Goal: Contribute content: Add original content to the website for others to see

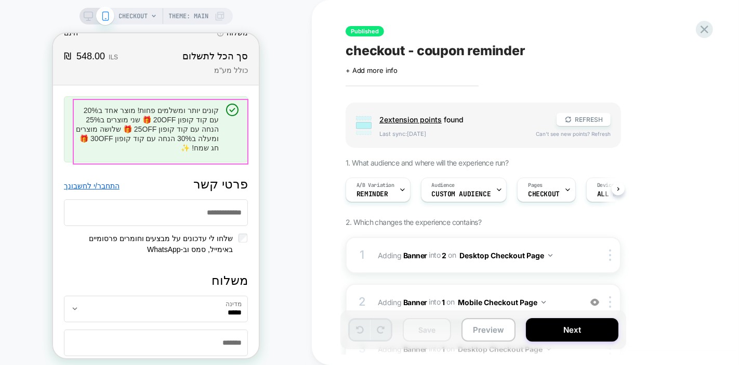
click at [185, 147] on h1 "קונים יותר ומשלמים פחות! מוצר אחד ב20% עם קוד קופון 20OFF 🎁 שני מוצרים ב25% הנח…" at bounding box center [146, 128] width 146 height 47
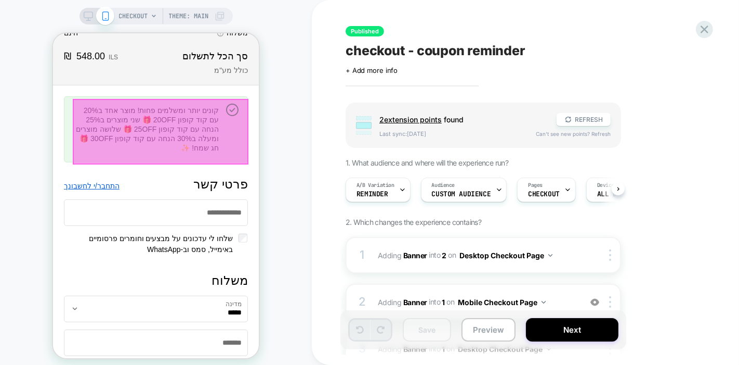
click at [179, 133] on div at bounding box center [160, 131] width 176 height 66
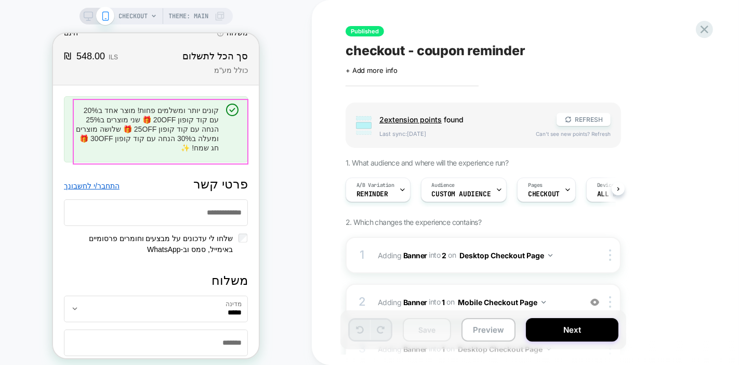
click at [178, 138] on h1 "קונים יותר ומשלמים פחות! מוצר אחד ב20% עם קוד קופון 20OFF 🎁 שני מוצרים ב25% הנח…" at bounding box center [146, 128] width 146 height 47
click at [220, 160] on div "קונים יותר ומשלמים פחות! מוצר אחד ב20% עם קוד קופון 20OFF 🎁 שני מוצרים ב25% הנח…" at bounding box center [155, 129] width 184 height 66
click at [203, 137] on h1 "קונים יותר ומשלמים פחות! מוצר אחד ב20% עם קוד קופון 20OFF 🎁 שני מוצרים ב25% הנח…" at bounding box center [146, 128] width 146 height 47
click at [228, 114] on icon "פרטי קשר" at bounding box center [232, 109] width 12 height 12
drag, startPoint x: 204, startPoint y: 129, endPoint x: 164, endPoint y: 146, distance: 43.2
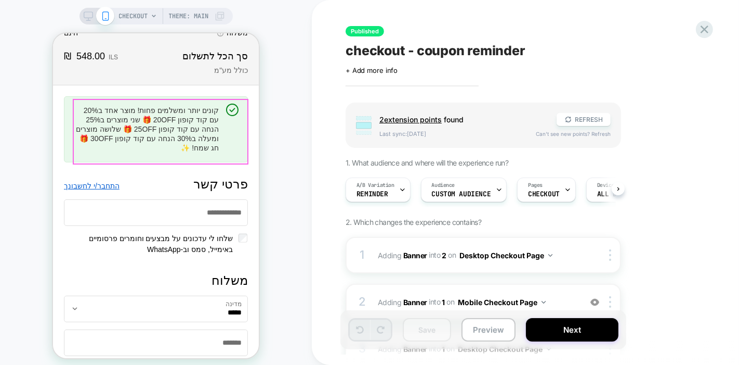
click at [164, 146] on h1 "קונים יותר ומשלמים פחות! מוצר אחד ב20% עם קוד קופון 20OFF 🎁 שני מוצרים ב25% הנח…" at bounding box center [146, 128] width 146 height 47
click at [163, 134] on h1 "קונים יותר ומשלמים פחות! מוצר אחד ב20% עם קוד קופון 20OFF 🎁 שני מוצרים ב25% הנח…" at bounding box center [146, 128] width 146 height 47
click at [298, 178] on div "CHECKOUT Theme: MAIN" at bounding box center [156, 187] width 312 height 354
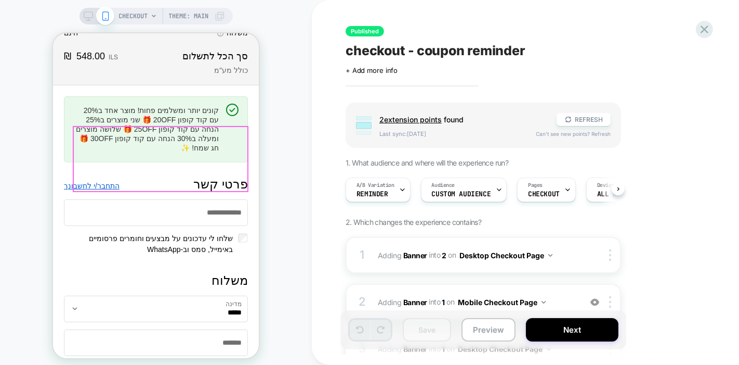
scroll to position [147, 0]
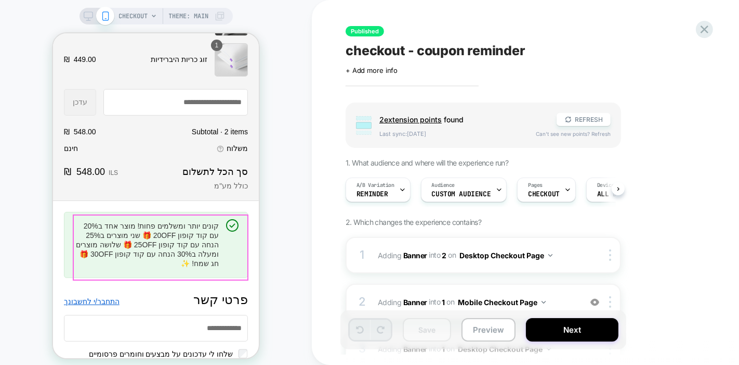
click at [172, 233] on h1 "קונים יותר ומשלמים פחות! מוצר אחד ב20% עם קוד קופון 20OFF 🎁 שני מוצרים ב25% הנח…" at bounding box center [146, 243] width 146 height 47
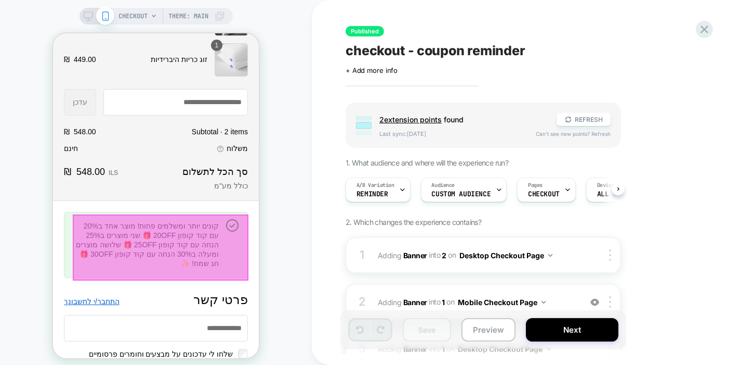
click at [171, 210] on body "דילוג לתוכן פירוט קנייה Original price ‏548.00 ‏ ₪ פירוט קנייה סל הקניות תמונת …" at bounding box center [156, 48] width 206 height 324
click at [170, 241] on div at bounding box center [160, 247] width 176 height 66
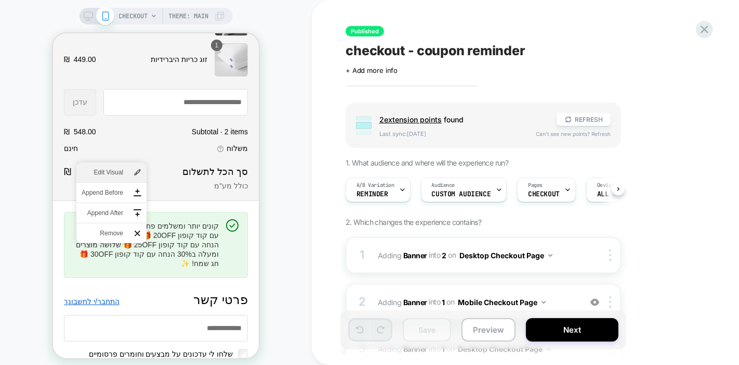
click at [137, 164] on li "Edit Visual" at bounding box center [111, 172] width 70 height 20
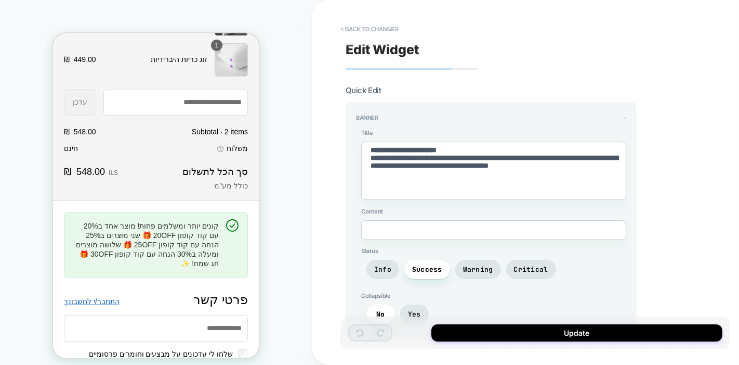
click at [478, 165] on textarea "**********" at bounding box center [493, 170] width 265 height 58
type textarea "*"
type textarea "**********"
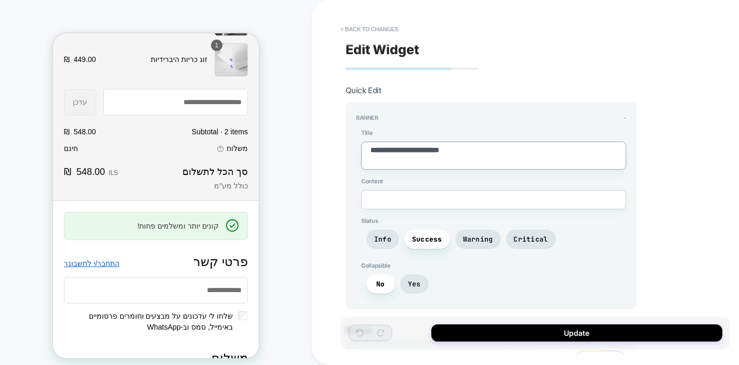
drag, startPoint x: 375, startPoint y: 158, endPoint x: 338, endPoint y: 125, distance: 49.7
click at [341, 134] on div "**********" at bounding box center [536, 182] width 390 height 344
paste textarea "**********"
type textarea "*"
type textarea "**********"
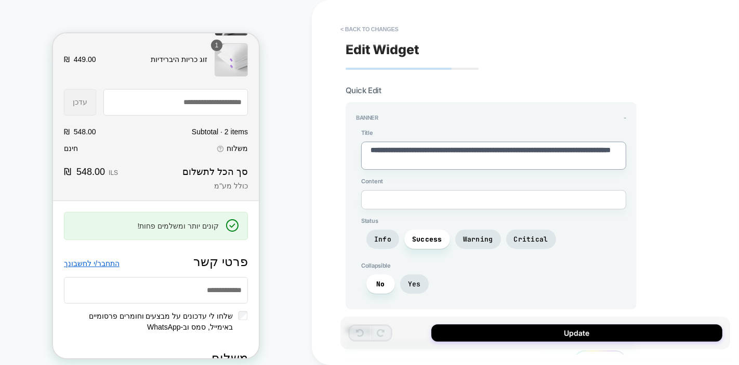
type textarea "*"
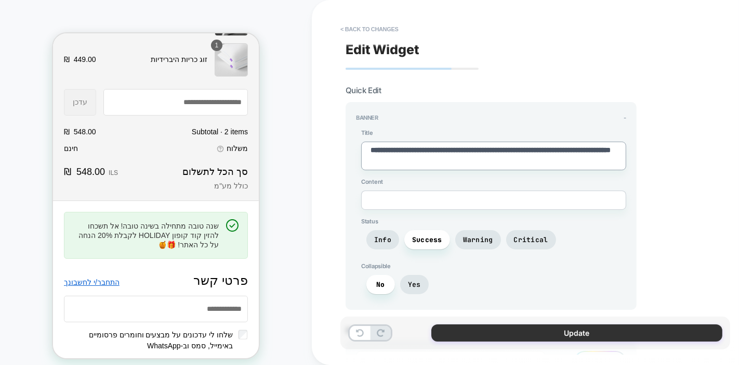
type textarea "**********"
click at [471, 335] on button "Update" at bounding box center [577, 332] width 291 height 17
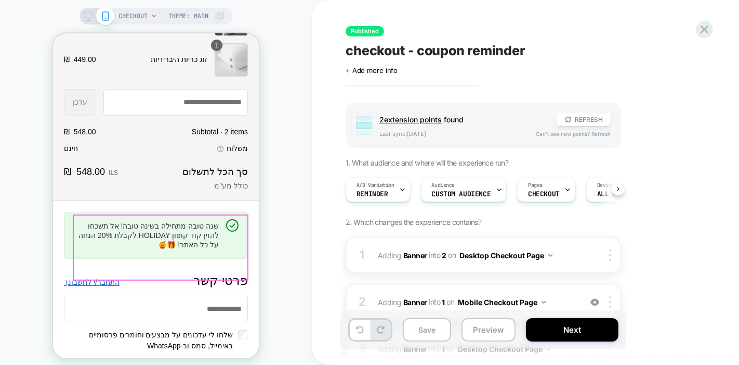
scroll to position [0, 0]
click at [86, 14] on icon at bounding box center [88, 15] width 9 height 9
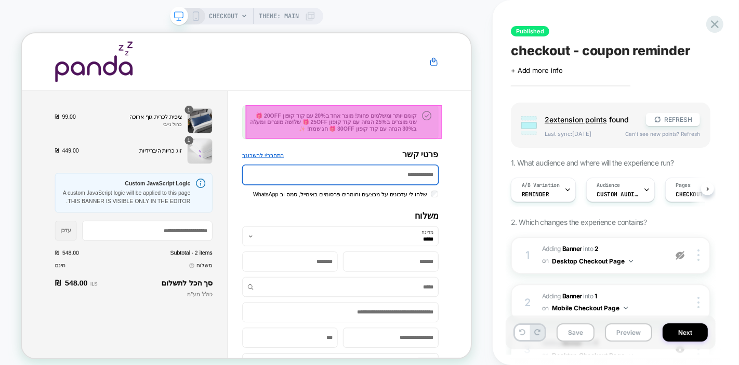
click at [434, 157] on h1 "קונים יותר ומשלמים פחות! מוצר אחד ב20% עם קוד קופון 20OFF 🎁 שני מוצרים ב25% הנח…" at bounding box center [437, 151] width 223 height 26
click at [429, 134] on div at bounding box center [451, 150] width 262 height 45
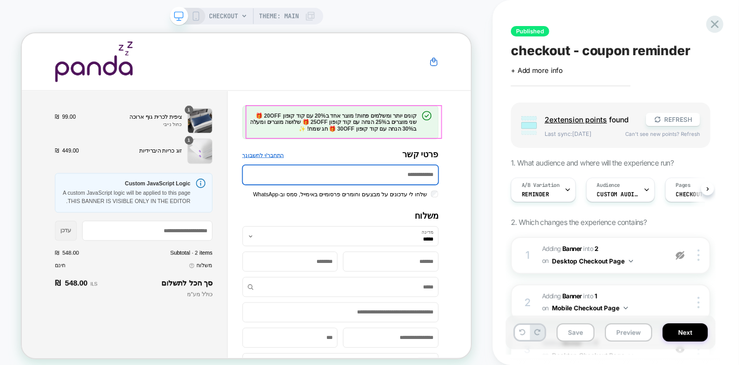
click at [448, 76] on div at bounding box center [305, 71] width 479 height 54
click at [435, 133] on div "קונים יותר ומשלמים פחות! מוצר אחד ב20% עם קוד קופון 20OFF 🎁 שני מוצרים ב25% הנח…" at bounding box center [447, 151] width 262 height 45
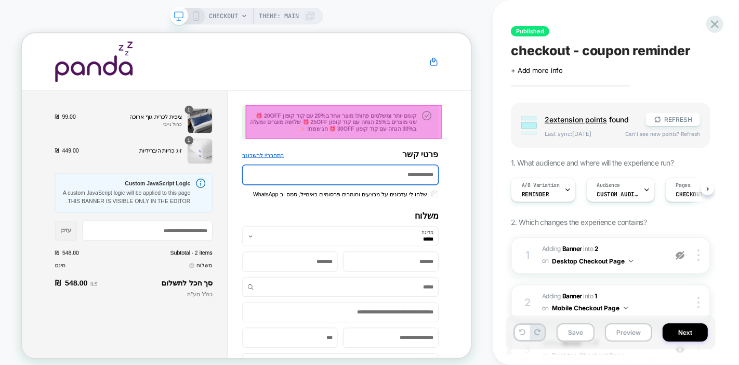
click at [429, 145] on h1 "קונים יותר ומשלמים פחות! מוצר אחד ב20% עם קוד קופון 20OFF 🎁 שני מוצרים ב25% הנח…" at bounding box center [437, 151] width 223 height 26
click at [429, 145] on div at bounding box center [451, 150] width 262 height 45
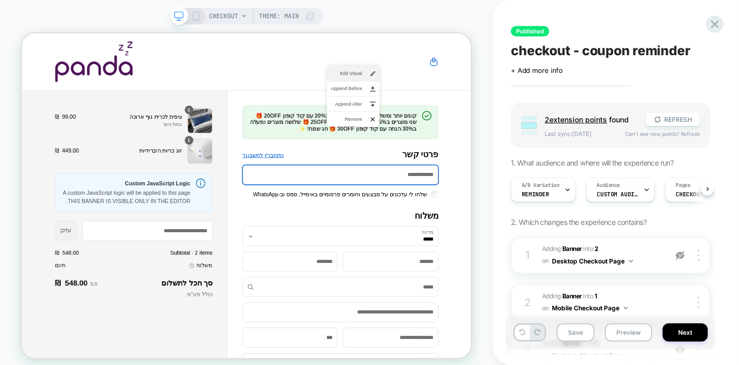
click at [457, 88] on span "Edit Visual" at bounding box center [455, 86] width 42 height 9
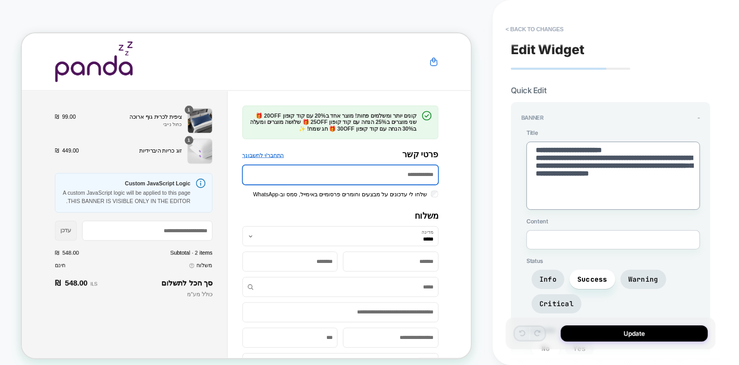
drag, startPoint x: 592, startPoint y: 196, endPoint x: 524, endPoint y: 141, distance: 86.9
click at [524, 141] on div "**********" at bounding box center [611, 246] width 179 height 234
paste textarea
type textarea "*"
type textarea "**********"
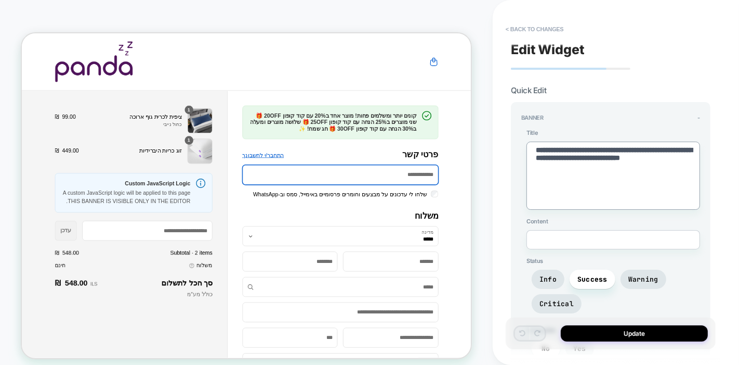
type textarea "*"
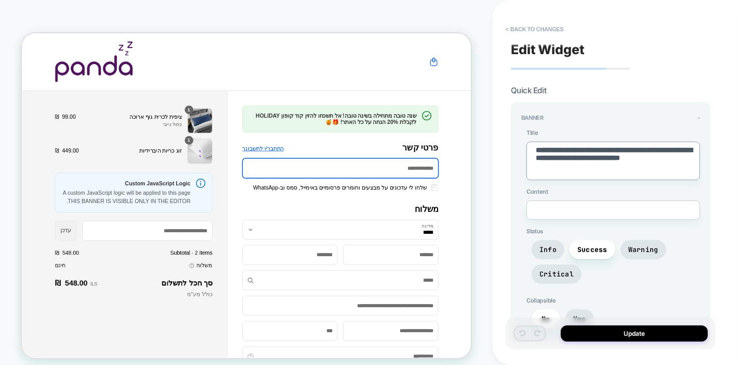
type textarea "**********"
click at [656, 324] on div "Update" at bounding box center [611, 333] width 210 height 32
click at [657, 331] on button "Update" at bounding box center [634, 333] width 147 height 16
type textarea "*"
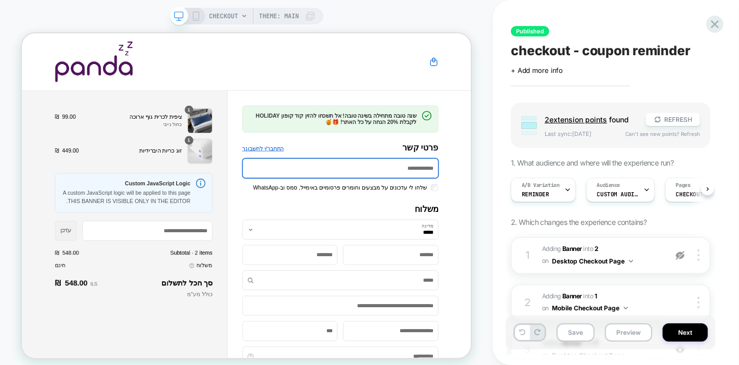
click at [194, 17] on icon at bounding box center [195, 15] width 9 height 9
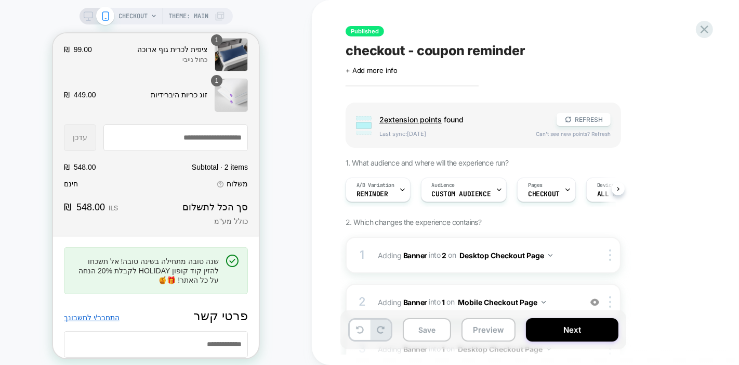
scroll to position [231, 0]
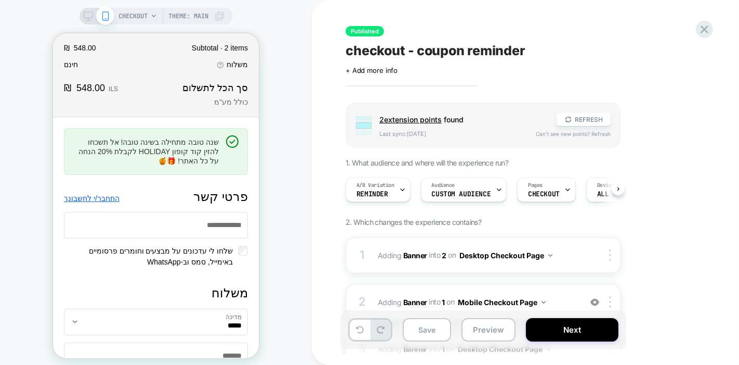
click at [87, 15] on icon at bounding box center [88, 15] width 9 height 9
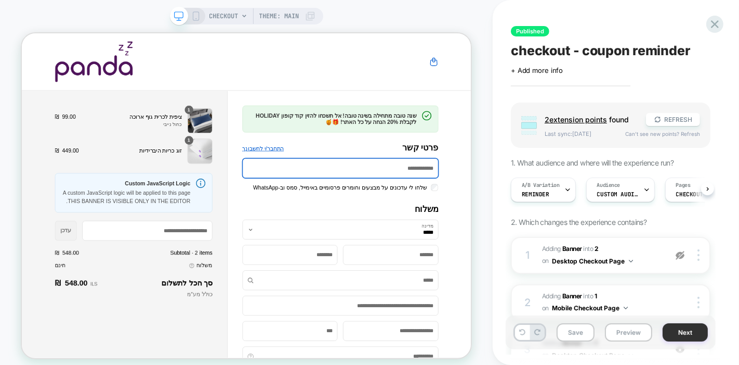
click at [687, 333] on button "Next" at bounding box center [685, 332] width 45 height 18
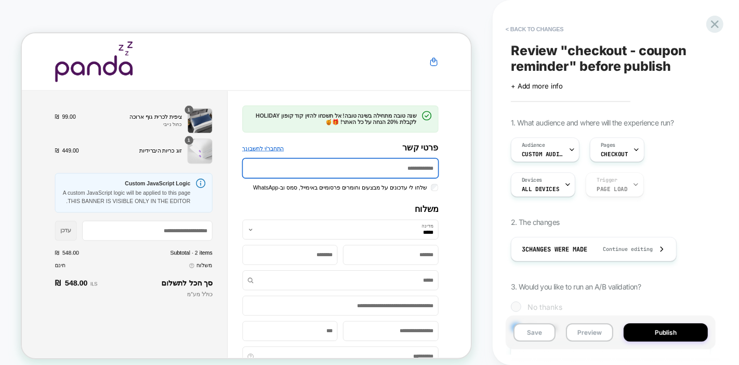
scroll to position [0, 1]
click at [687, 333] on button "Publish" at bounding box center [666, 332] width 84 height 18
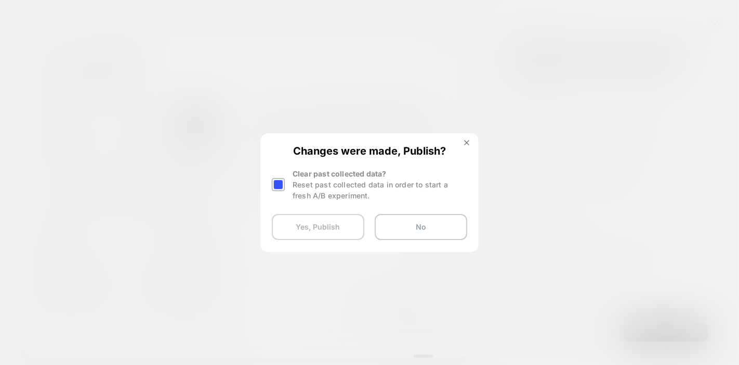
click at [297, 233] on button "Yes, Publish" at bounding box center [318, 227] width 93 height 26
